Goal: Task Accomplishment & Management: Complete application form

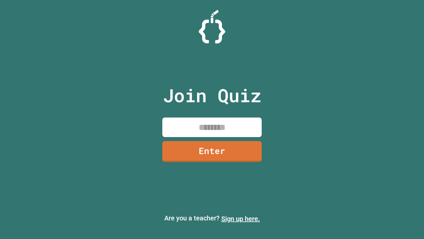
click at [241, 218] on link "Sign up here." at bounding box center [240, 218] width 39 height 8
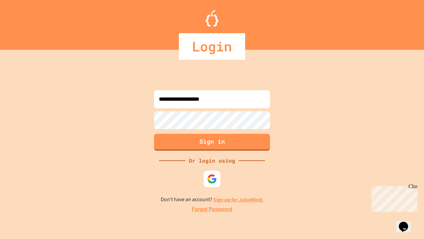
type input "**********"
